Goal: Entertainment & Leisure: Consume media (video, audio)

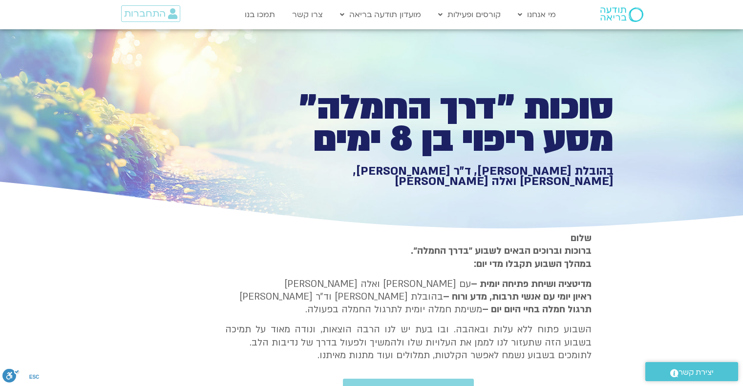
type input "3128.933333"
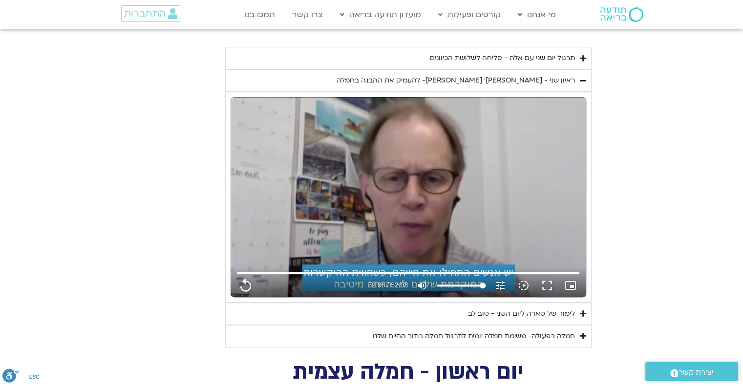
type input "1071.88"
type input "3128.933333"
type input "1071.88"
type input "3128.933333"
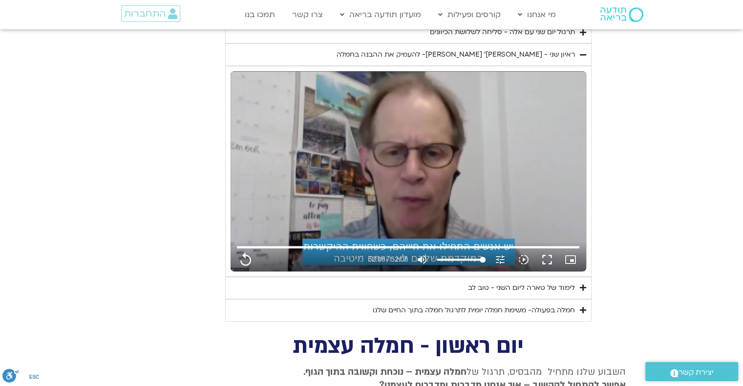
type input "1071.88"
type input "3128.933333"
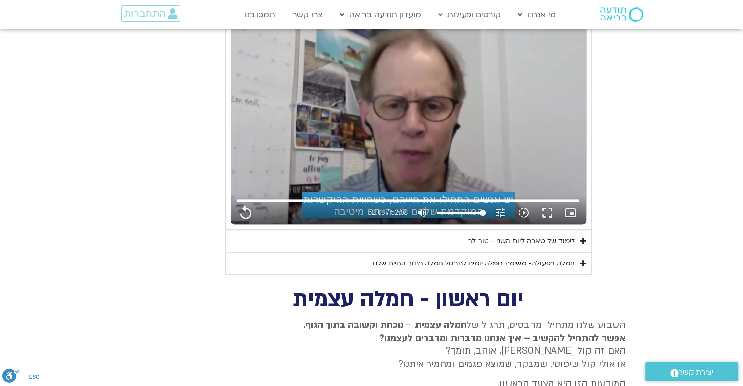
scroll to position [628, 0]
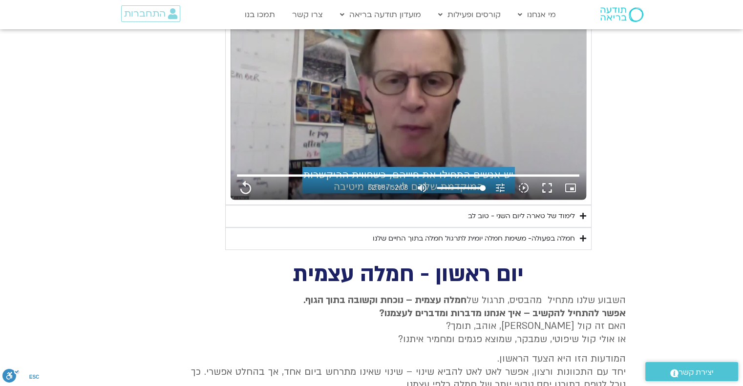
type input "1071.88"
type input "3128.933333"
type input "1071.88"
type input "3128.933333"
type input "1071.88"
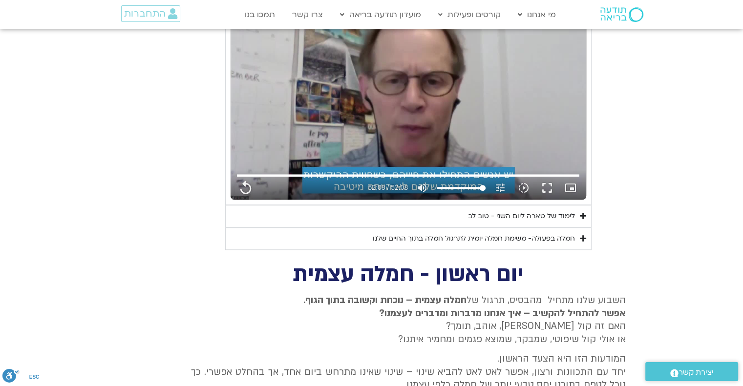
type input "3128.933333"
type input "1071.88"
type input "3128.933333"
type input "1071.88"
type input "3128.933333"
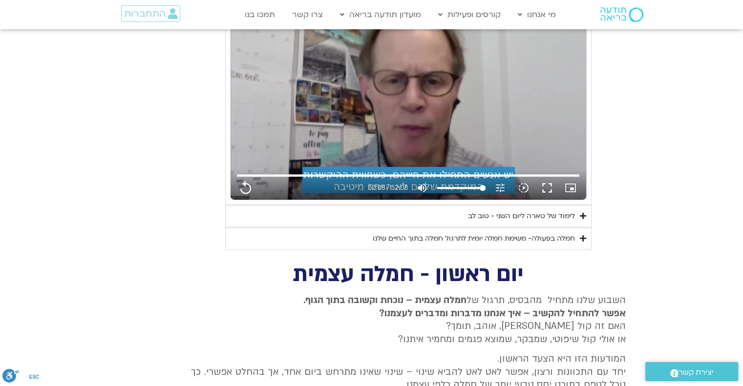
type input "1071.88"
type input "3128.933333"
type input "1071.88"
type input "3128.933333"
type input "1071.88"
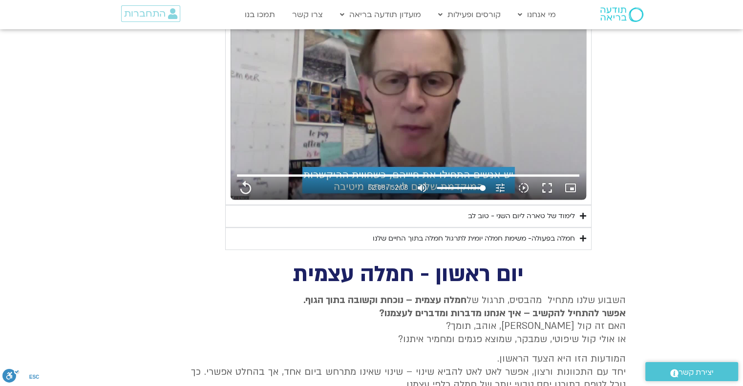
type input "3128.933333"
click at [583, 212] on icon "Accordion. Open links with Enter or Space, close with Escape, and navigate with…" at bounding box center [583, 215] width 6 height 7
type input "1071.88"
type input "3128.933333"
type input "1071.88"
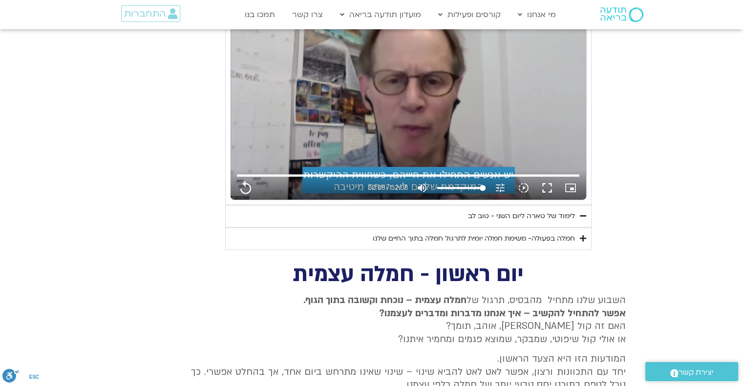
type input "3128.933333"
type input "1071.88"
type input "3128.933333"
type input "1071.88"
type input "3128.933333"
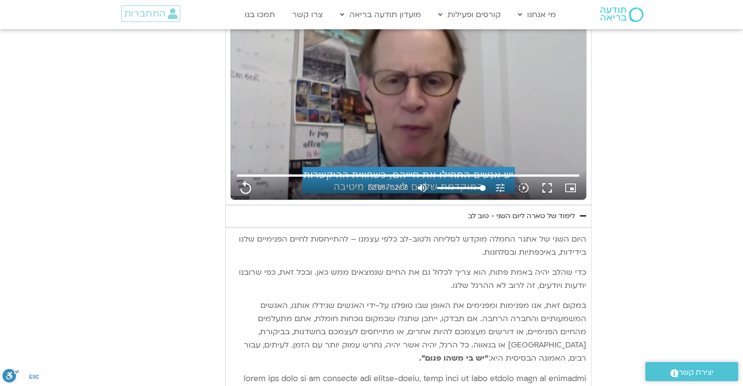
type input "1071.88"
type input "3128.933333"
type input "1071.88"
type input "3128.933333"
type input "1071.88"
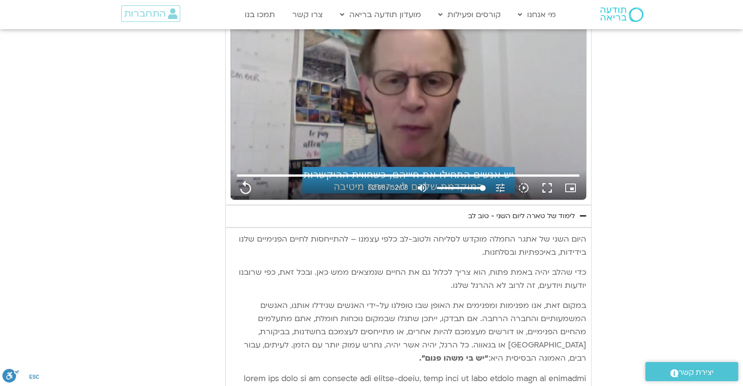
type input "3128.933333"
type input "1071.88"
type input "3128.933333"
click at [583, 212] on icon "Accordion. Open links with Enter or Space, close with Escape, and navigate with…" at bounding box center [583, 215] width 6 height 7
type input "1071.88"
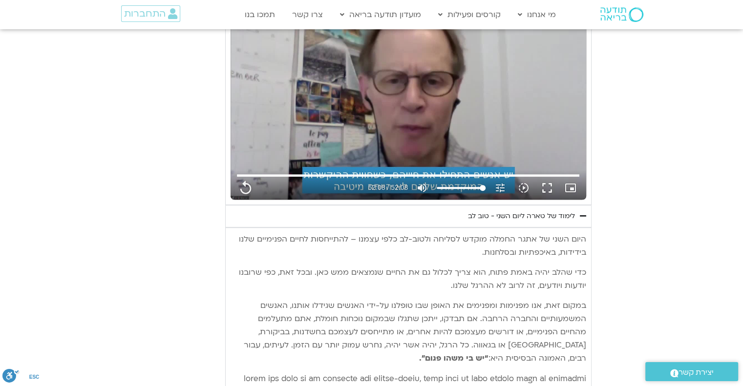
type input "3128.933333"
type input "1071.88"
type input "3128.933333"
type input "1071.88"
type input "3128.933333"
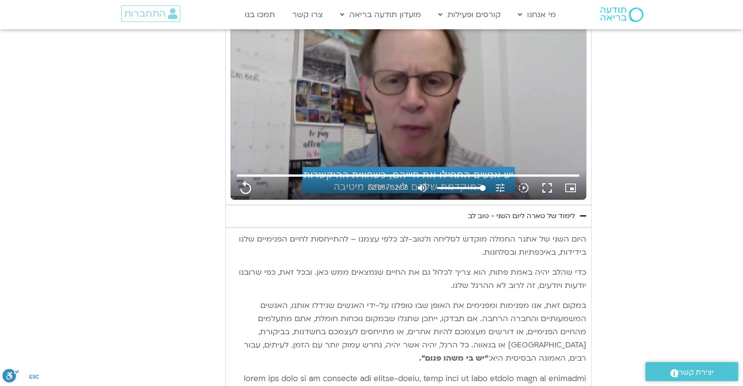
type input "1071.88"
type input "3128.933333"
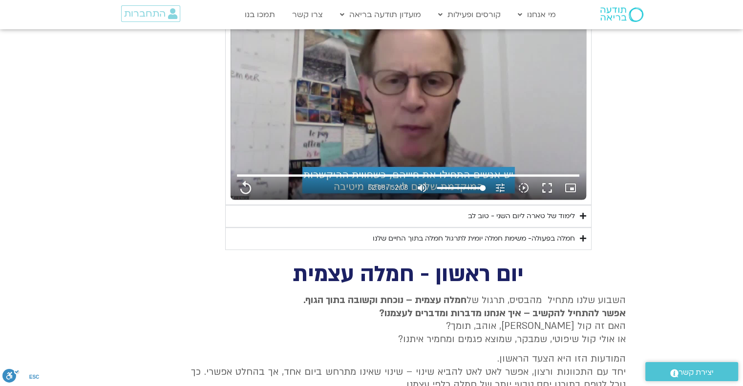
type input "1071.88"
type input "3128.933333"
type input "1071.88"
type input "3128.933333"
type input "1071.88"
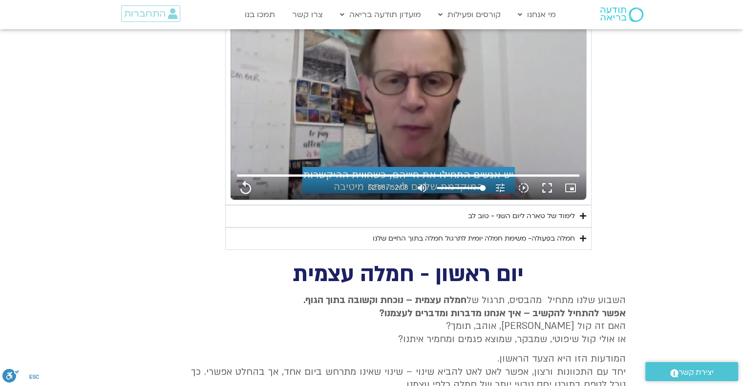
type input "3128.933333"
type input "1071.88"
type input "3128.933333"
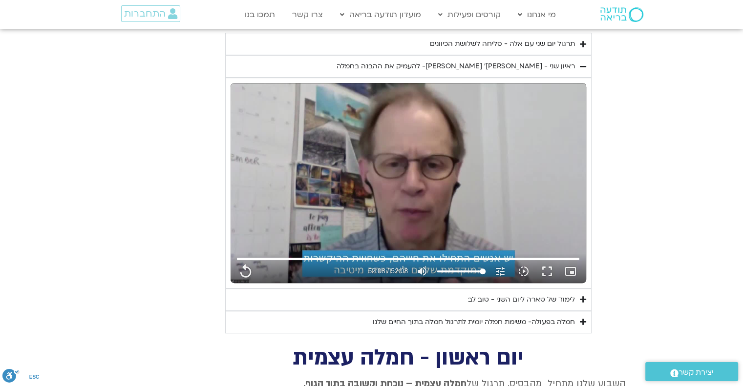
type input "1071.88"
type input "3128.933333"
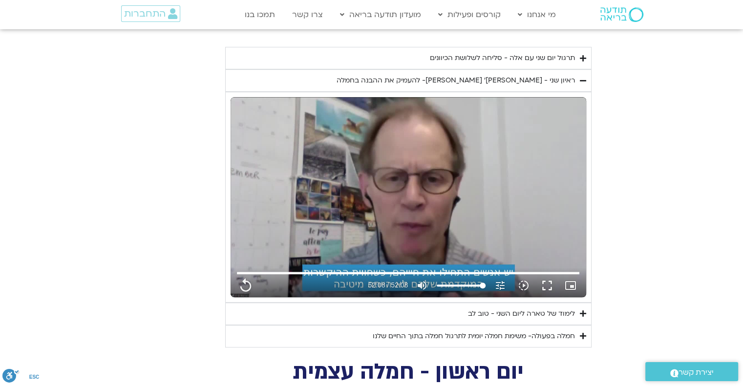
type input "1071.88"
type input "3128.933333"
type input "1071.88"
type input "3128.933333"
type input "1071.88"
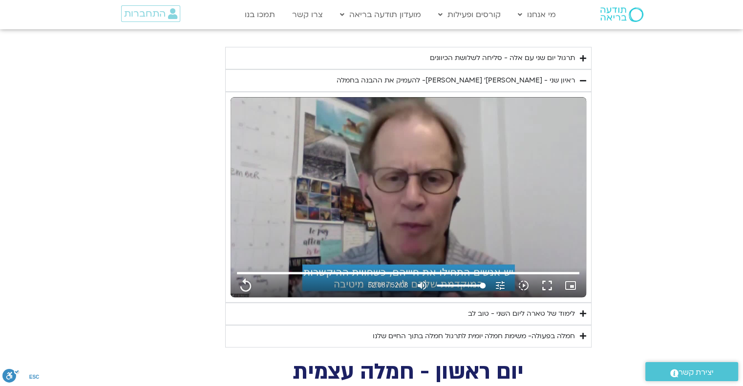
type input "3128.933333"
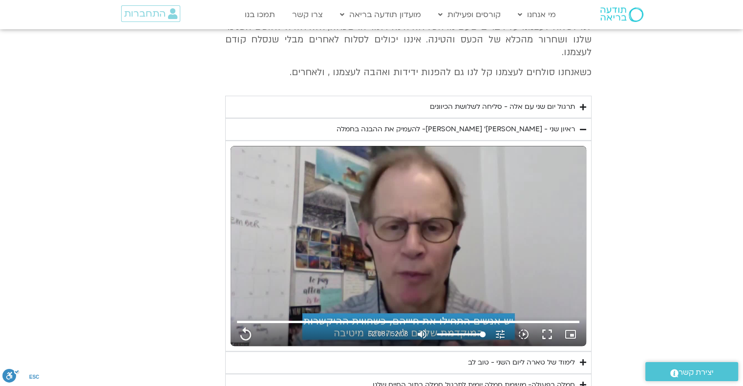
type input "1071.88"
type input "3128.933333"
type input "1071.88"
type input "3128.933333"
type input "1071.88"
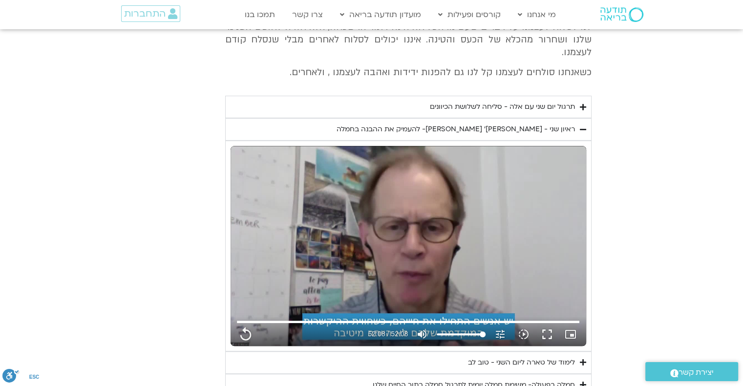
type input "3128.933333"
type input "1071.88"
type input "3128.933333"
type input "1071.88"
type input "3128.933333"
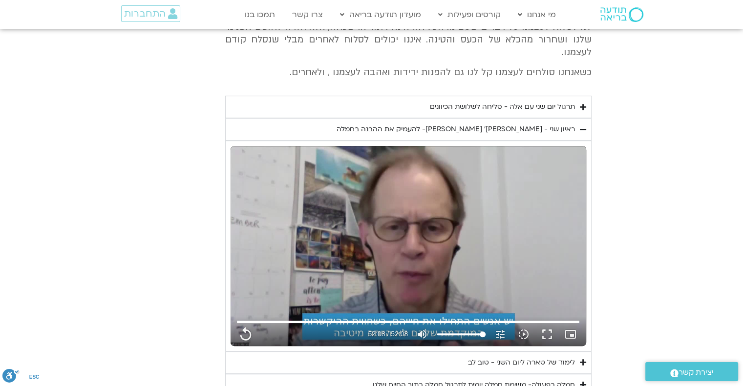
type input "1071.88"
type input "3128.933333"
type input "1071.88"
type input "3128.933333"
click at [580, 126] on icon "Accordion. Open links with Enter or Space, close with Escape, and navigate with…" at bounding box center [583, 129] width 6 height 7
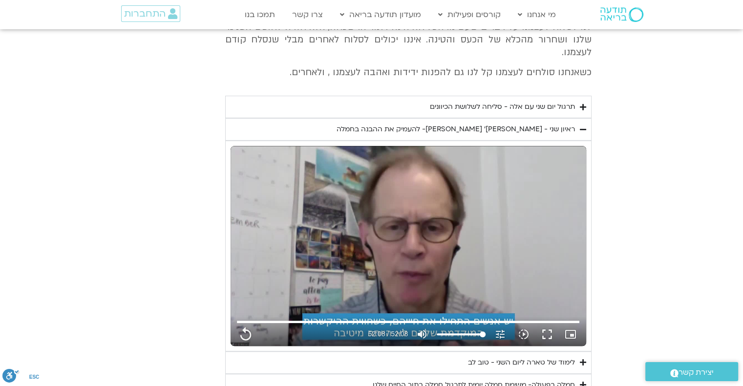
type input "1071.88"
type input "3128.933333"
type input "1071.88"
type input "3128.933333"
type input "1071.88"
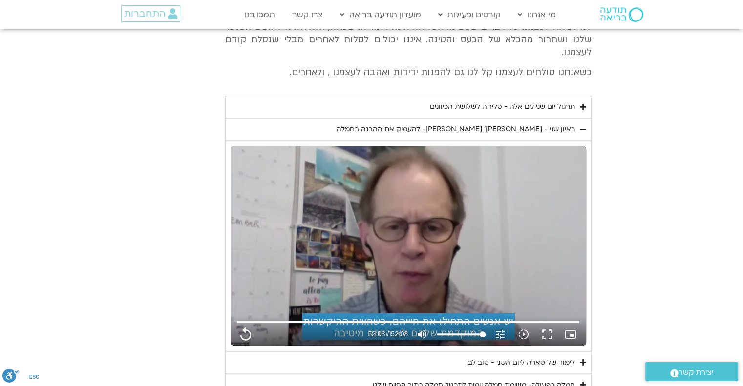
type input "3128.933333"
type input "1071.88"
type input "3128.933333"
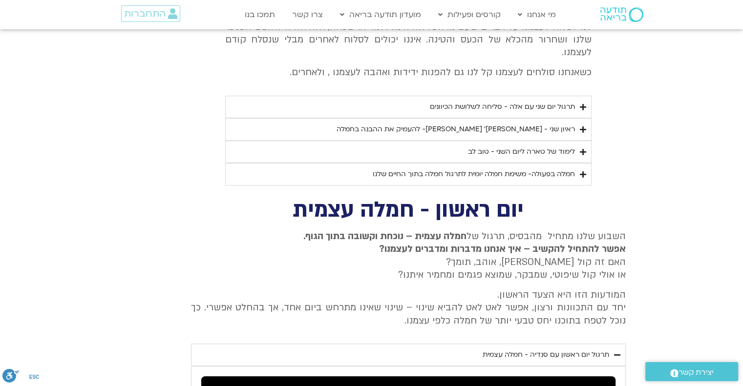
type input "1071.88"
type input "3128.933333"
type input "1071.88"
type input "3128.933333"
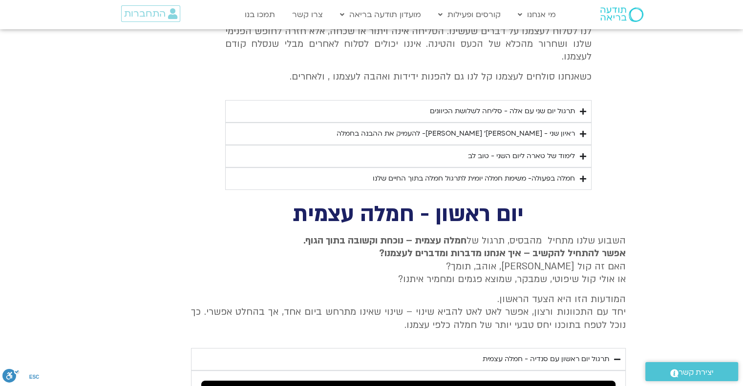
type input "1071.88"
type input "3128.933333"
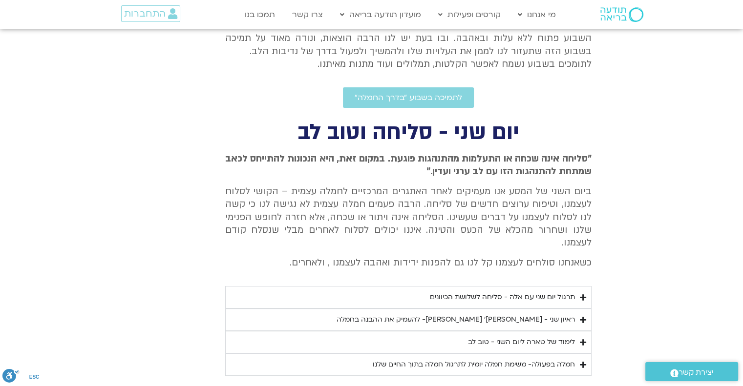
type input "1071.88"
type input "3128.933333"
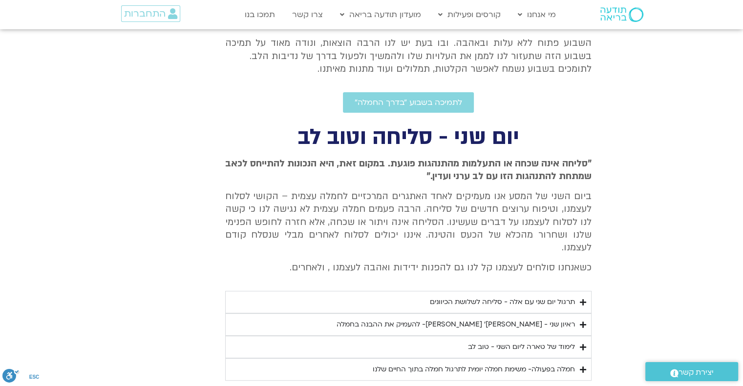
type input "1071.88"
type input "3128.933333"
type input "1071.88"
type input "3128.933333"
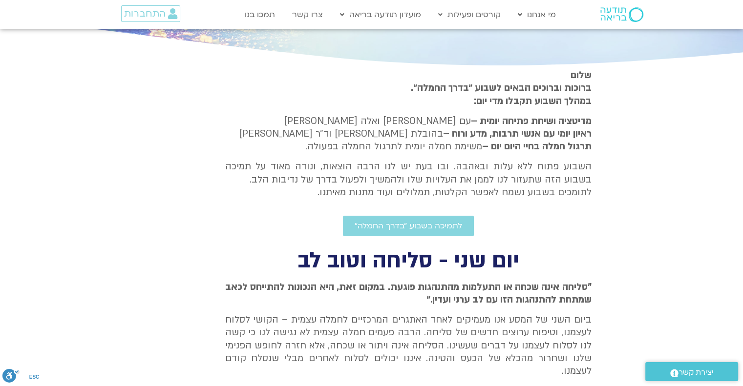
scroll to position [91, 0]
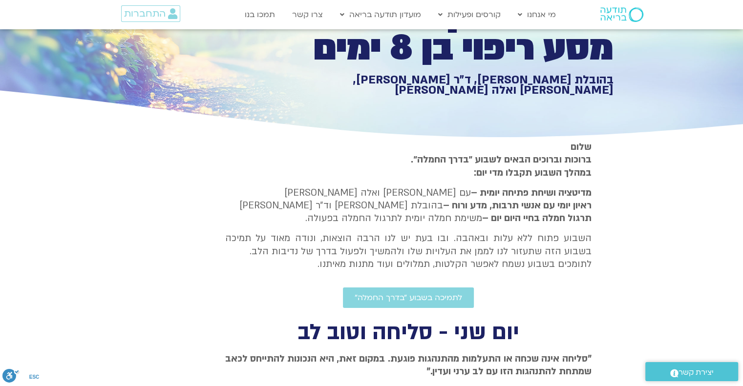
type input "1071.88"
type input "3128.933333"
type input "1071.88"
type input "3128.933333"
type input "1071.88"
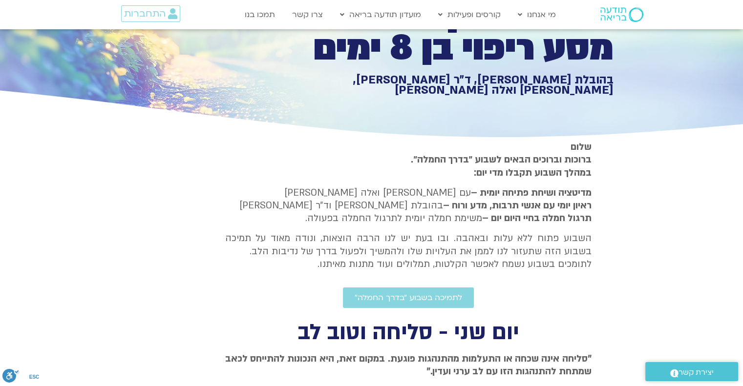
type input "3128.933333"
type input "1071.88"
type input "3128.933333"
type input "1071.88"
type input "3128.933333"
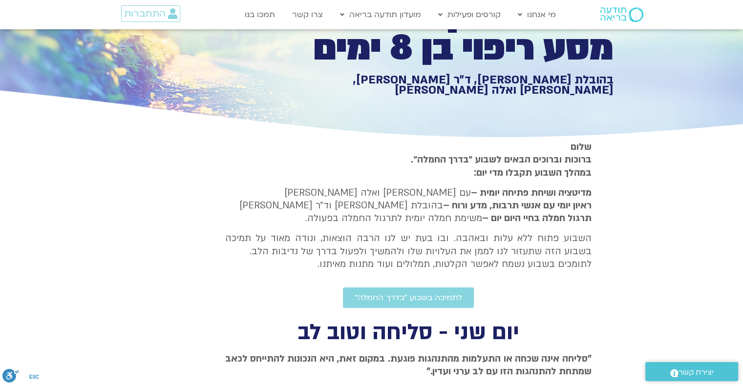
type input "1071.88"
type input "3128.933333"
type input "1071.88"
type input "3128.933333"
type input "1071.88"
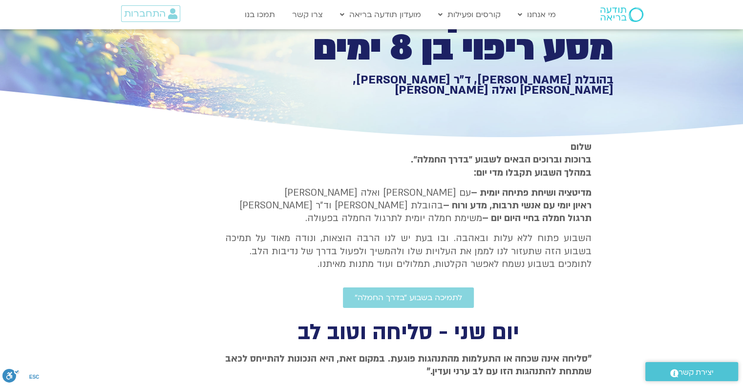
type input "3128.933333"
type input "1071.88"
type input "3128.933333"
type input "1071.88"
type input "3128.933333"
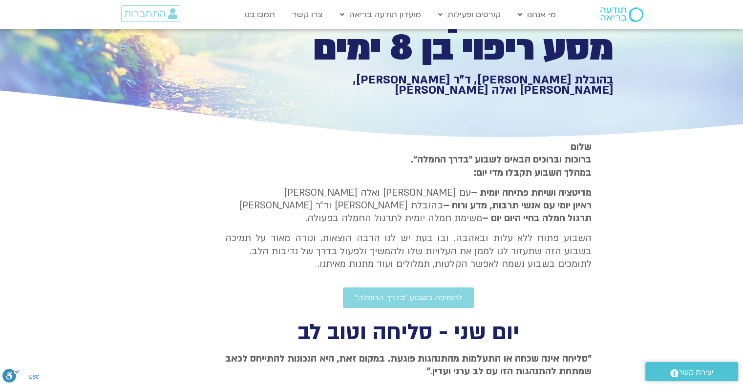
type input "1071.88"
type input "3128.933333"
type input "1071.88"
type input "3128.933333"
type input "1071.88"
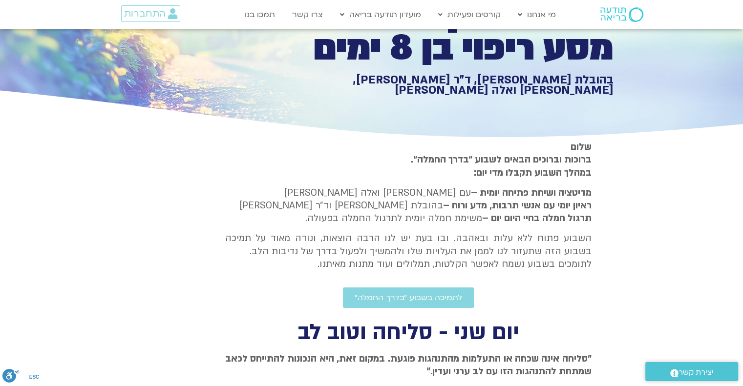
type input "3128.933333"
type input "1071.88"
type input "3128.933333"
type input "1071.88"
type input "3128.933333"
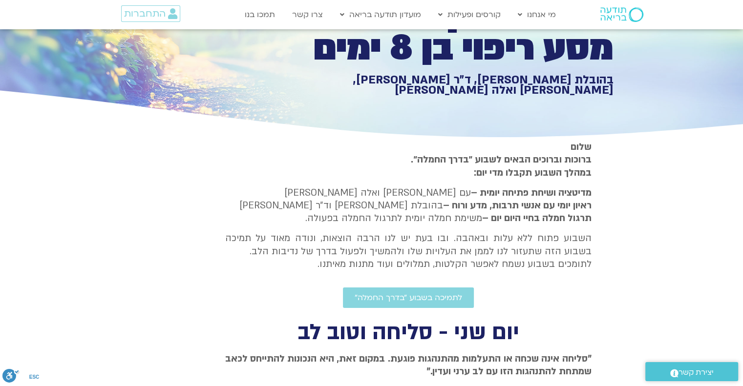
type input "1071.88"
type input "3128.933333"
type input "1071.88"
type input "3128.933333"
type input "1071.88"
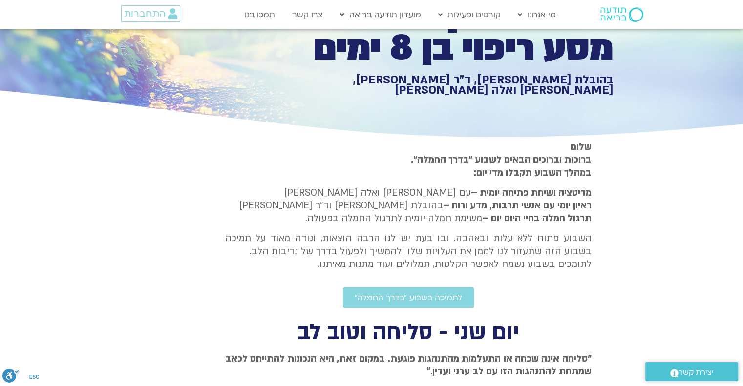
type input "3128.933333"
type input "1071.88"
type input "3128.933333"
type input "1071.88"
type input "3128.933333"
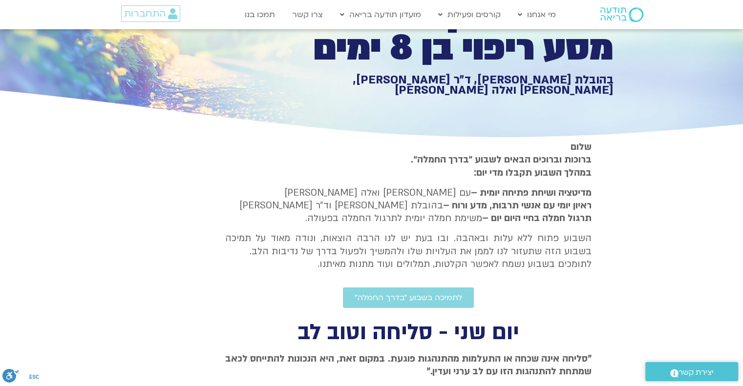
type input "1071.88"
type input "3128.933333"
type input "1071.88"
type input "3128.933333"
type input "1071.88"
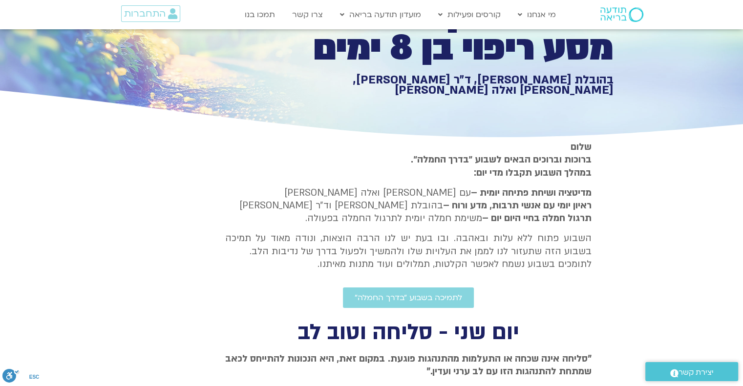
type input "3128.933333"
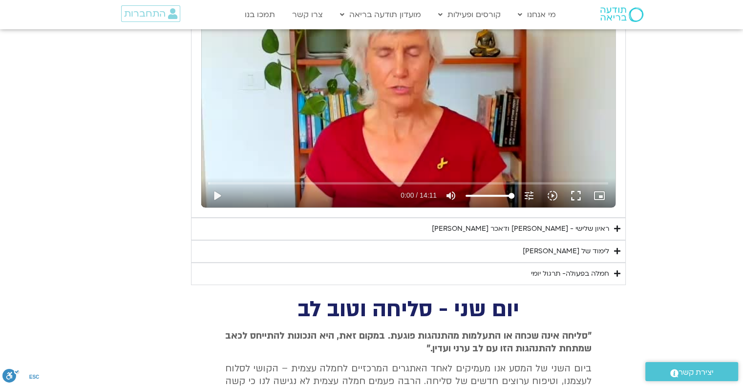
scroll to position [580, 0]
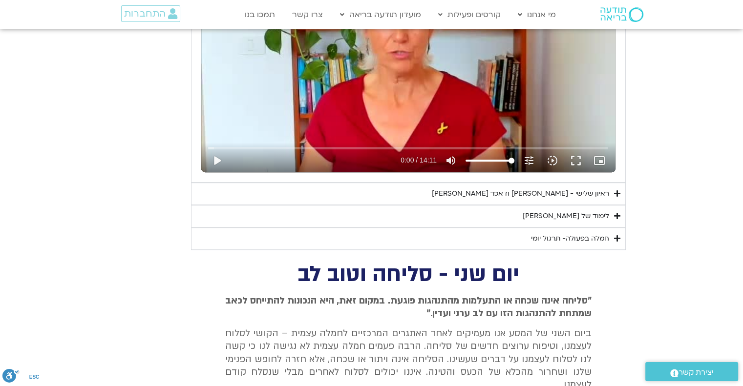
click at [615, 190] on icon "Accordion. Open links with Enter or Space, close with Escape, and navigate with…" at bounding box center [617, 193] width 6 height 7
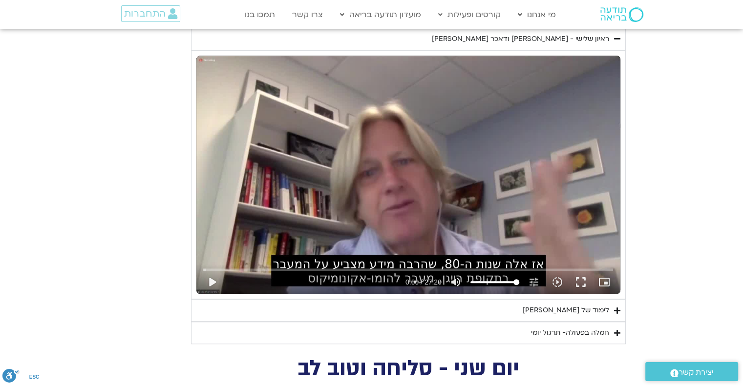
scroll to position [726, 0]
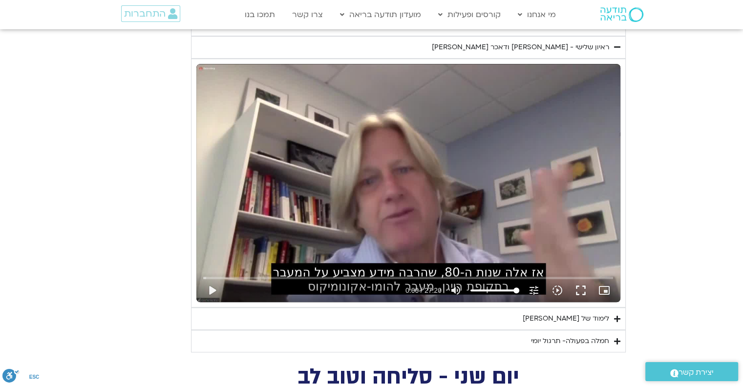
click at [580, 292] on button "fullscreen" at bounding box center [580, 290] width 23 height 23
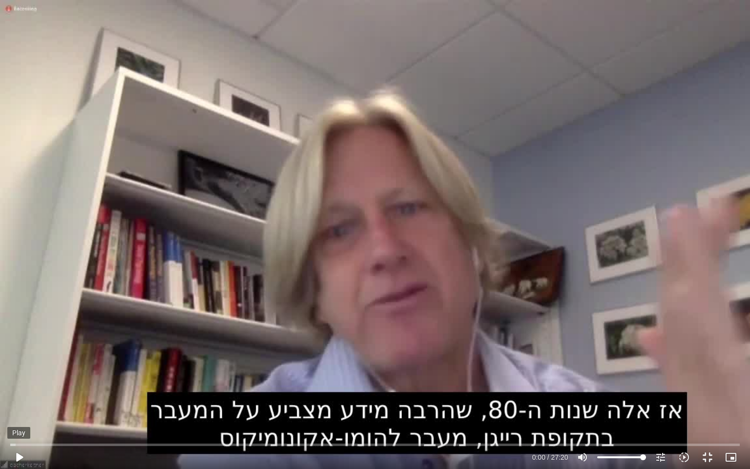
click at [16, 455] on button "play_arrow" at bounding box center [18, 456] width 23 height 23
type input "1.314121"
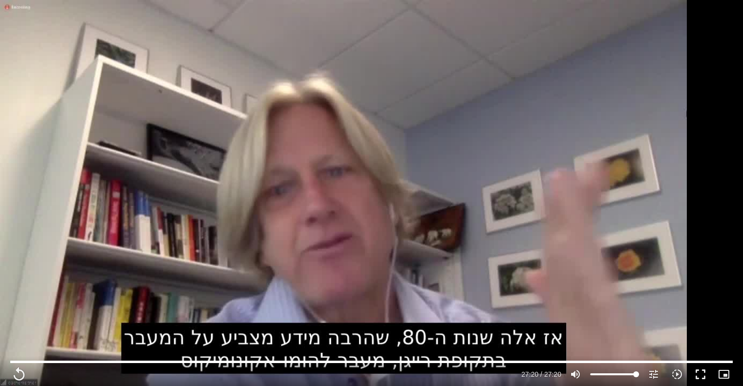
type input "1640.5"
